Goal: Ask a question

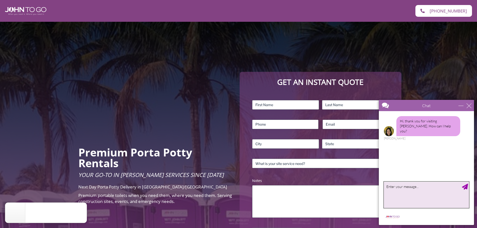
click at [398, 187] on textarea "type your message" at bounding box center [426, 195] width 85 height 26
type textarea "we are interested in portable toilet rental around [GEOGRAPHIC_DATA] in nyc for…"
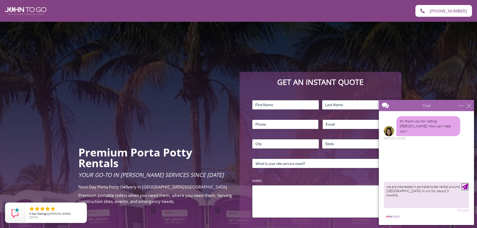
click at [466, 185] on div "Send Message" at bounding box center [465, 187] width 6 height 6
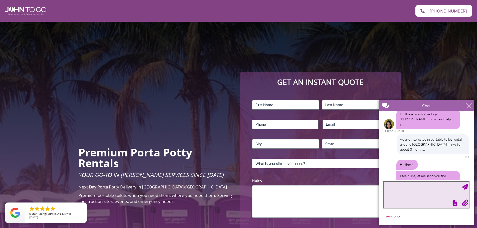
scroll to position [13, 0]
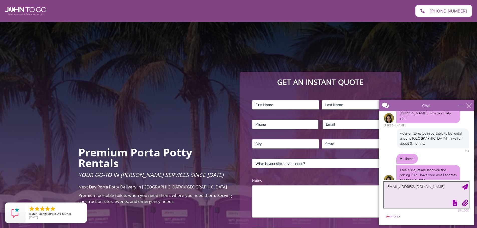
type textarea "[EMAIL_ADDRESS][DOMAIN_NAME]"
click at [465, 187] on div "Send Message" at bounding box center [465, 187] width 6 height 6
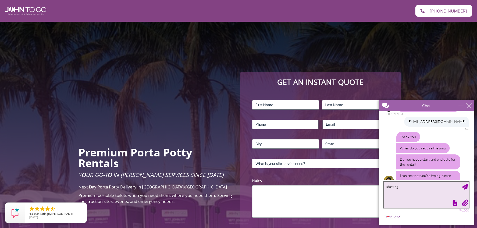
scroll to position [87, 0]
type textarea "starting [DATE]"
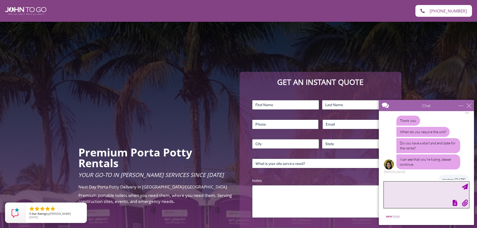
scroll to position [133, 0]
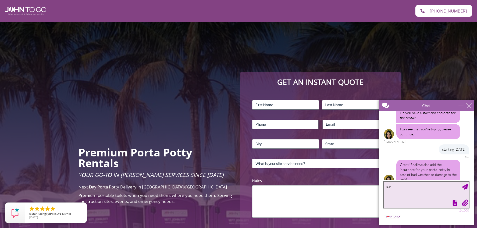
type textarea "sure"
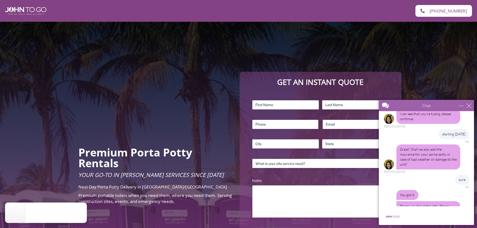
scroll to position [304, 0]
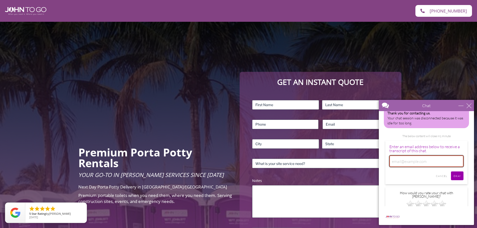
click at [404, 155] on input "email" at bounding box center [426, 161] width 74 height 12
type input "[EMAIL_ADDRESS][DOMAIN_NAME]"
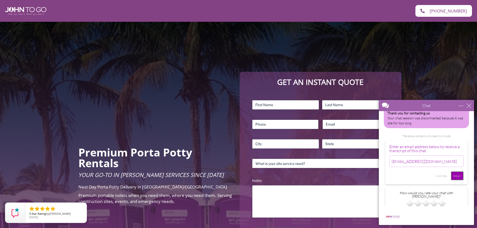
click at [456, 171] on input "Okay" at bounding box center [457, 175] width 13 height 9
click at [416, 159] on div "[EMAIL_ADDRESS][DOMAIN_NAME]" at bounding box center [426, 163] width 74 height 16
click at [452, 171] on input "Okay" at bounding box center [457, 175] width 13 height 9
click at [469, 106] on div "close" at bounding box center [468, 105] width 5 height 5
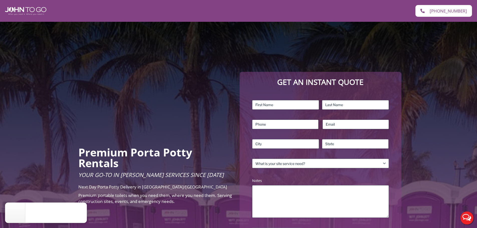
scroll to position [0, 0]
